Goal: Information Seeking & Learning: Learn about a topic

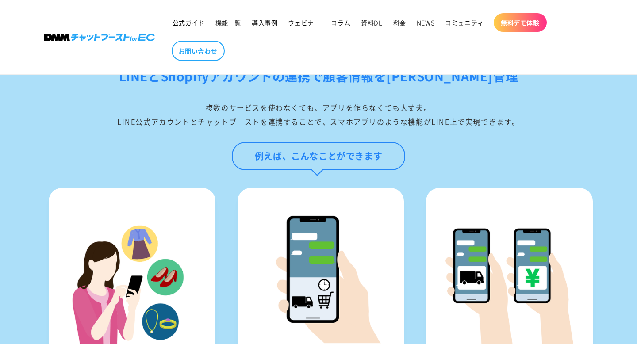
scroll to position [298, 0]
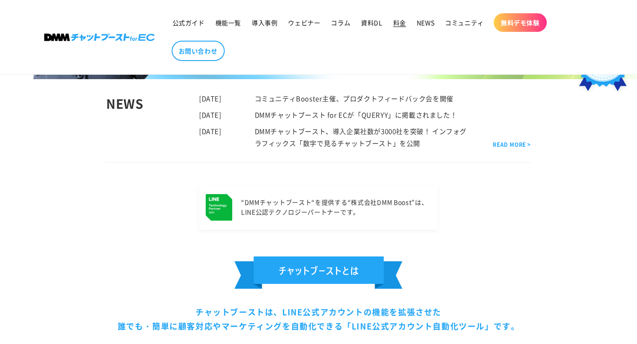
click at [400, 27] on span "料金" at bounding box center [400, 23] width 13 height 8
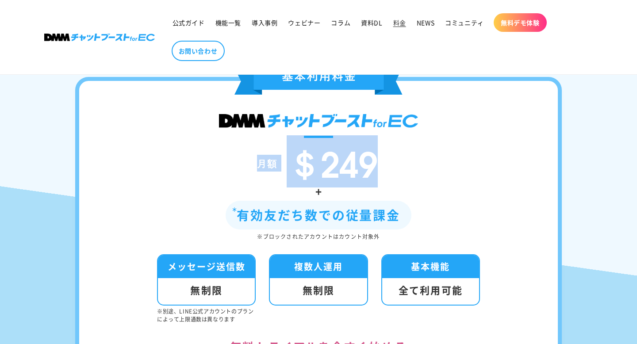
drag, startPoint x: 260, startPoint y: 166, endPoint x: 369, endPoint y: 178, distance: 109.1
click at [369, 178] on div "月額 ＄249" at bounding box center [319, 163] width 426 height 37
copy div "月額 ＄249"
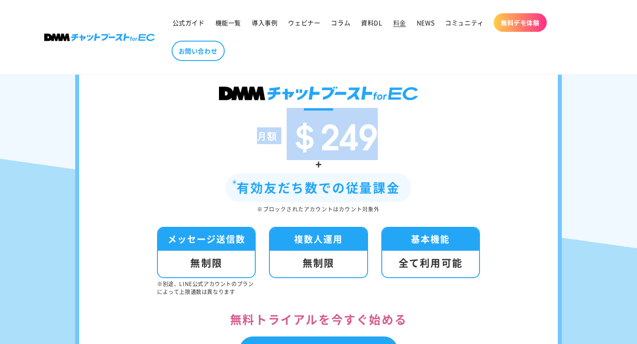
scroll to position [195, 0]
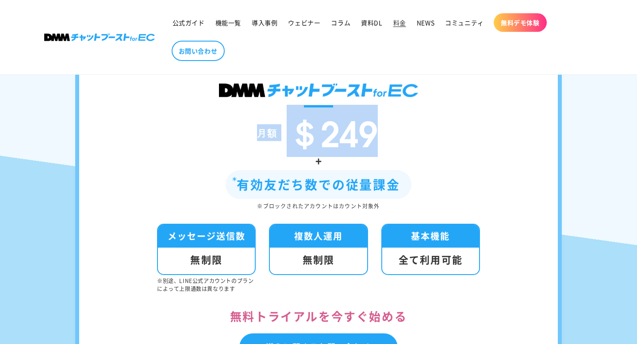
drag, startPoint x: 416, startPoint y: 188, endPoint x: 226, endPoint y: 182, distance: 190.5
click at [226, 182] on div "+ 有効友だち数での従量課金 ※ブロックされたアカウントはカウント対象外" at bounding box center [319, 181] width 426 height 60
copy div "有効友だち数での従量課金"
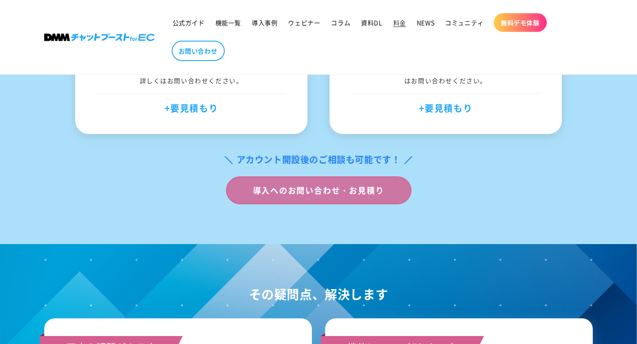
scroll to position [612, 0]
